Goal: Check status: Check status

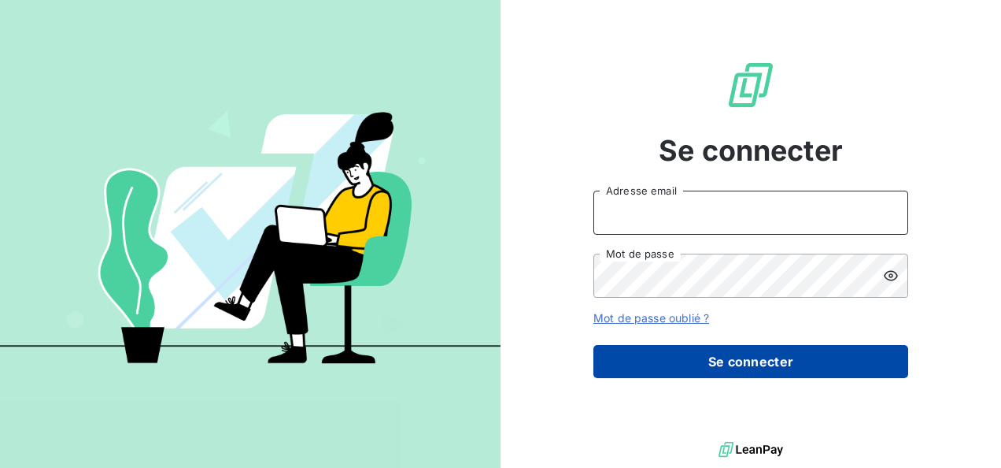
type input "[EMAIL_ADDRESS][DOMAIN_NAME]"
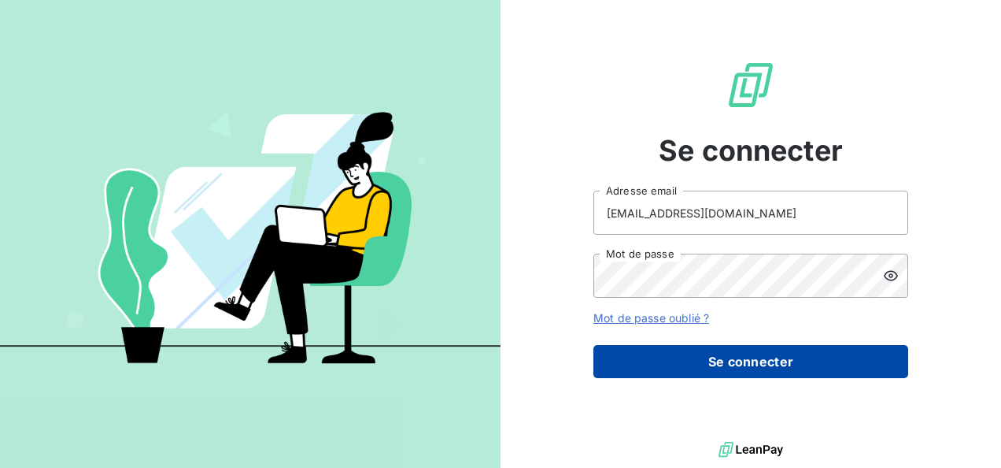
click at [652, 360] on button "Se connecter" at bounding box center [751, 361] width 315 height 33
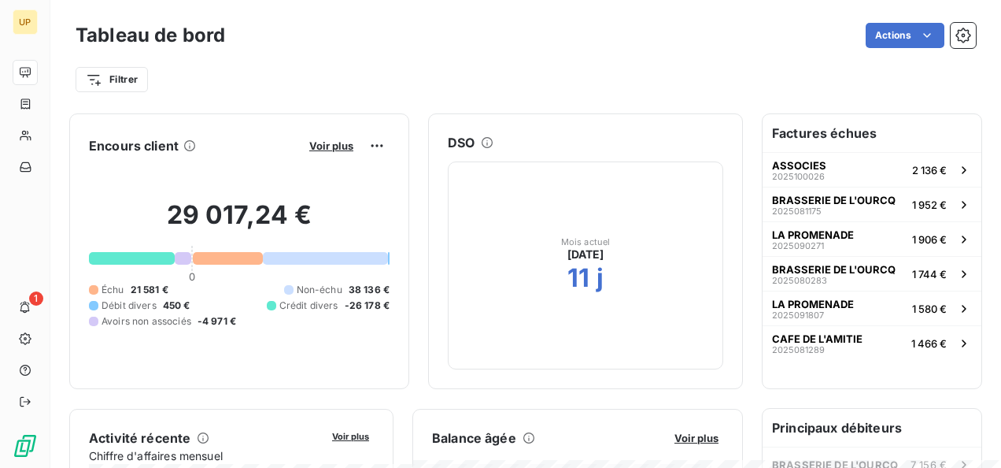
click at [867, 129] on h6 "Factures échues" at bounding box center [872, 133] width 219 height 38
click at [353, 148] on span "Voir plus" at bounding box center [331, 145] width 44 height 13
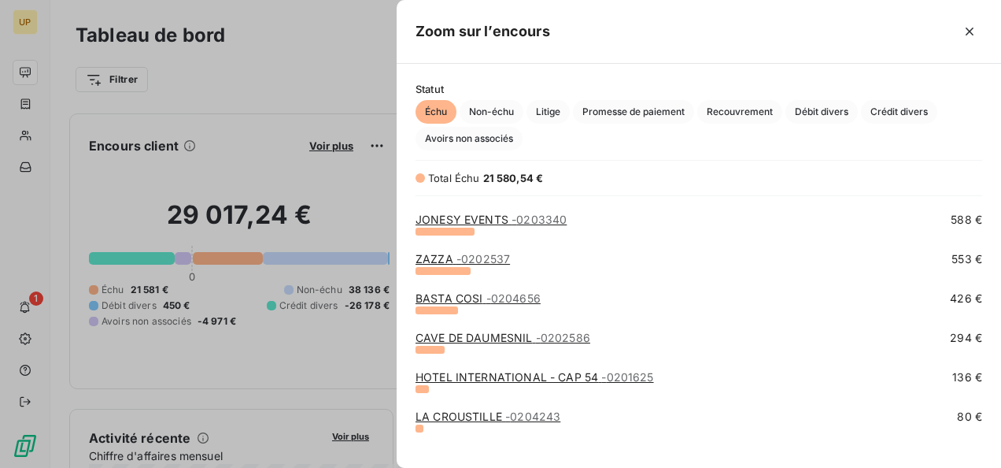
scroll to position [287, 0]
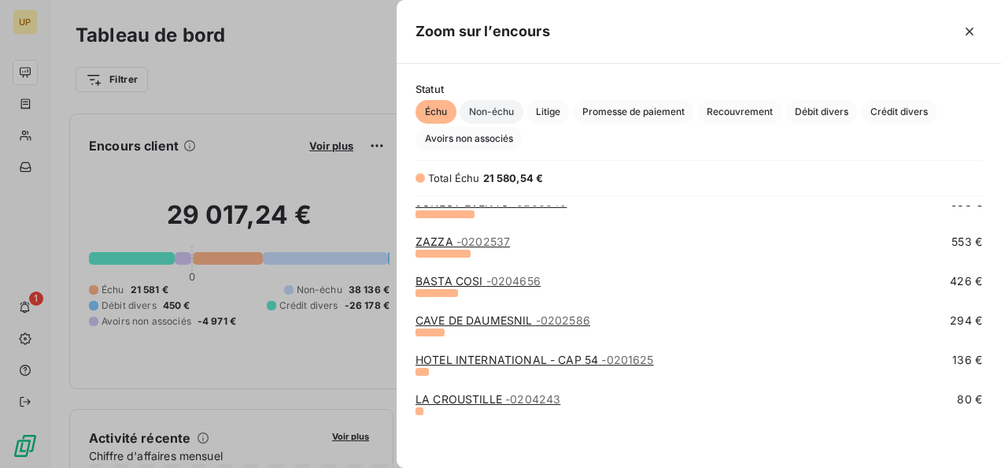
click at [489, 110] on span "Non-échu" at bounding box center [492, 112] width 64 height 24
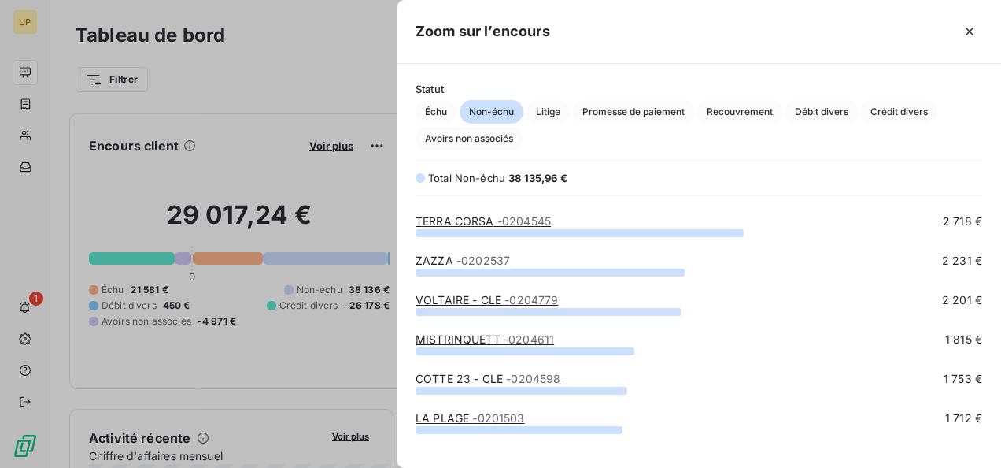
scroll to position [0, 0]
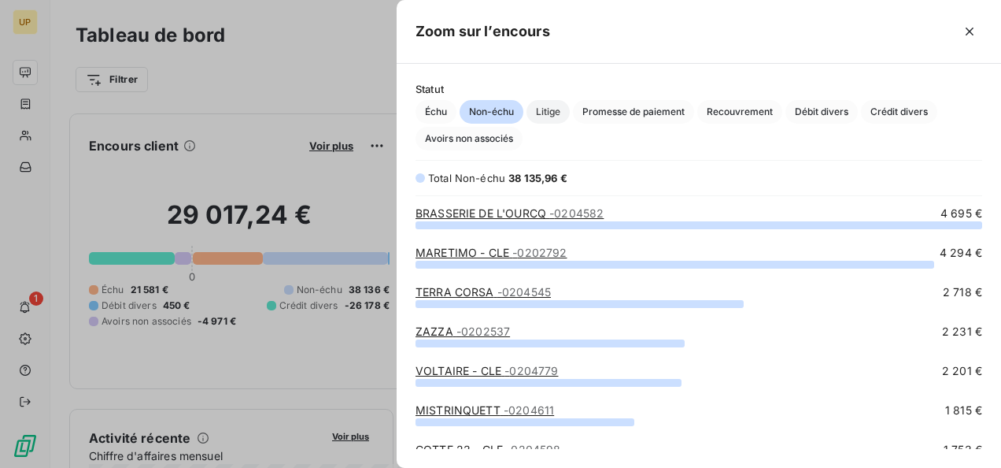
click at [543, 109] on span "Litige" at bounding box center [548, 112] width 43 height 24
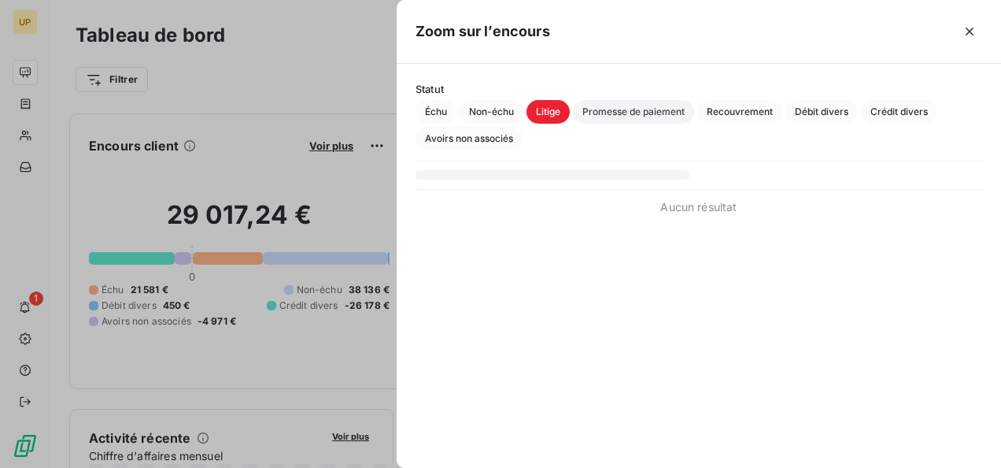
click at [609, 116] on span "Promesse de paiement" at bounding box center [633, 112] width 121 height 24
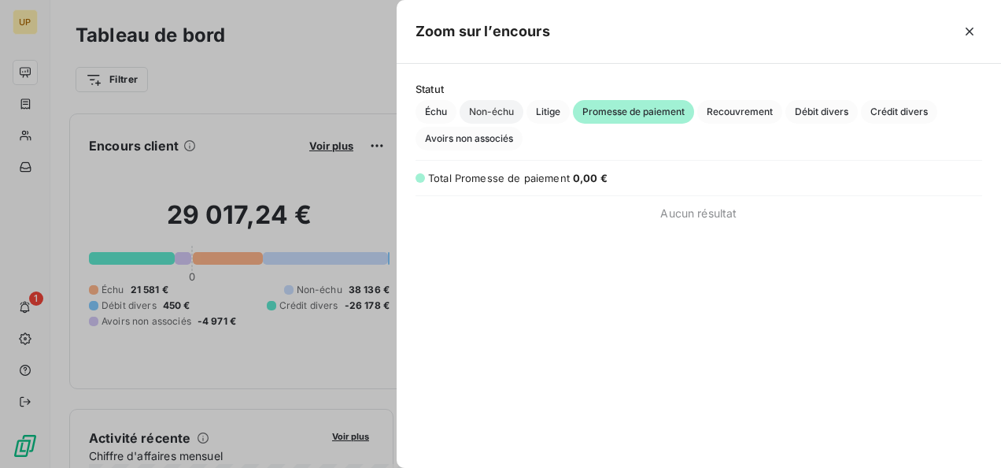
click at [498, 109] on span "Non-échu" at bounding box center [492, 112] width 64 height 24
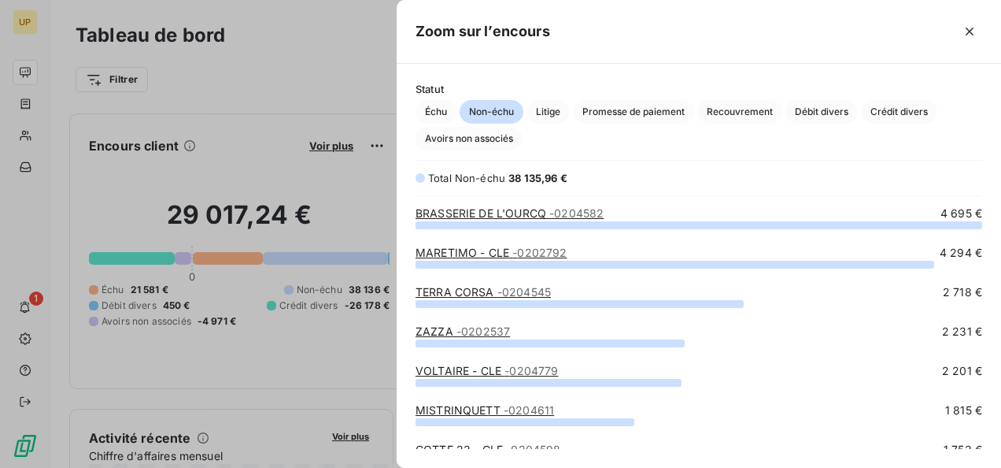
scroll to position [231, 592]
click at [436, 102] on span "Échu" at bounding box center [436, 112] width 41 height 24
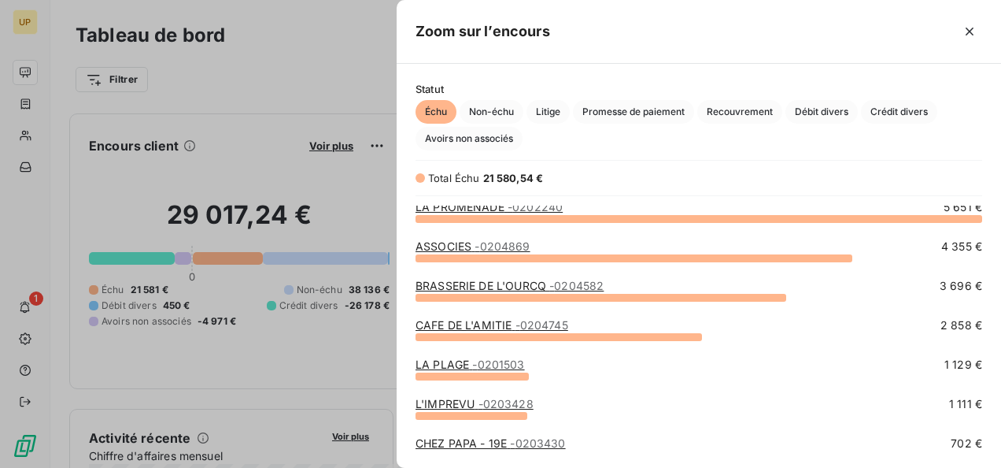
scroll to position [0, 0]
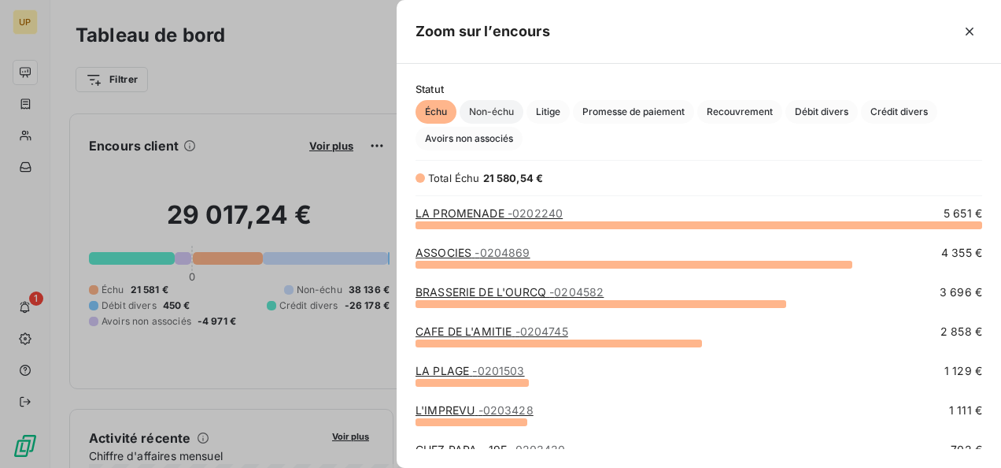
click at [495, 109] on span "Non-échu" at bounding box center [492, 112] width 64 height 24
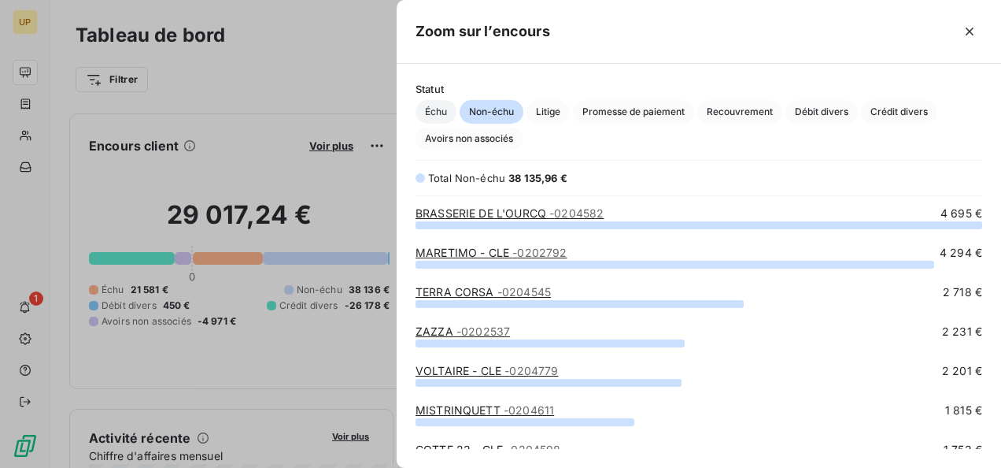
click at [442, 106] on span "Échu" at bounding box center [436, 112] width 41 height 24
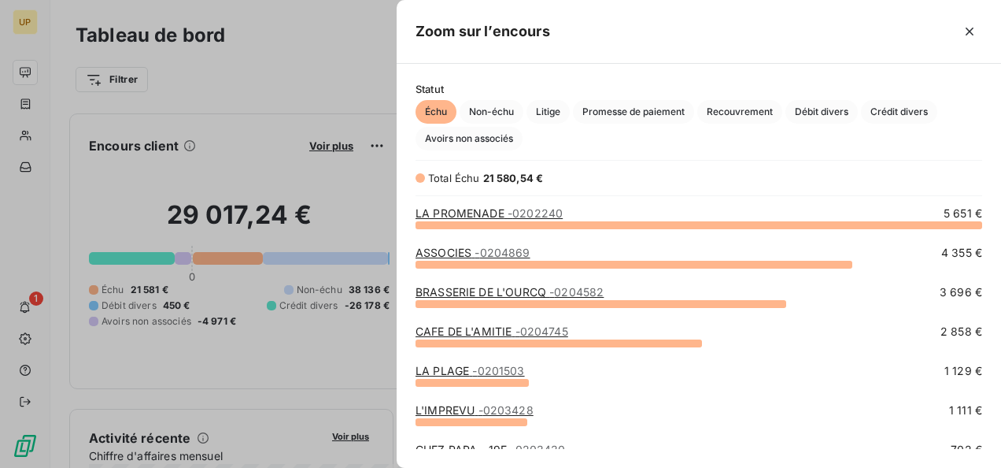
click at [293, 197] on div at bounding box center [500, 234] width 1001 height 468
